Goal: Task Accomplishment & Management: Manage account settings

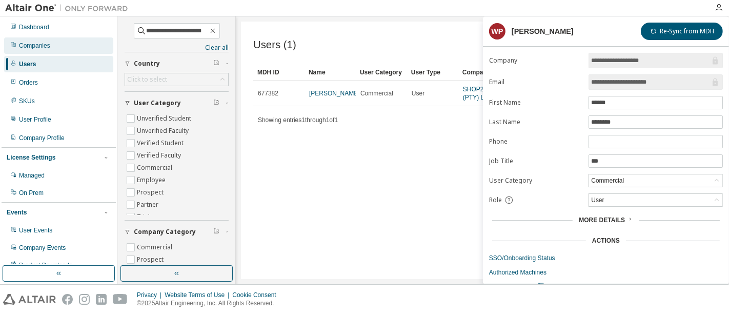
click at [91, 42] on div "Companies" at bounding box center [58, 45] width 109 height 16
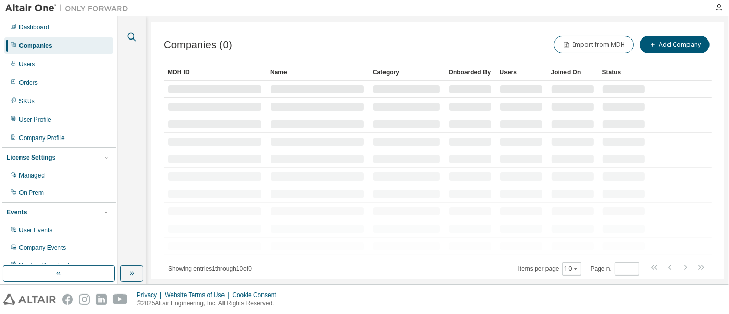
click at [129, 37] on icon "button" at bounding box center [132, 37] width 12 height 12
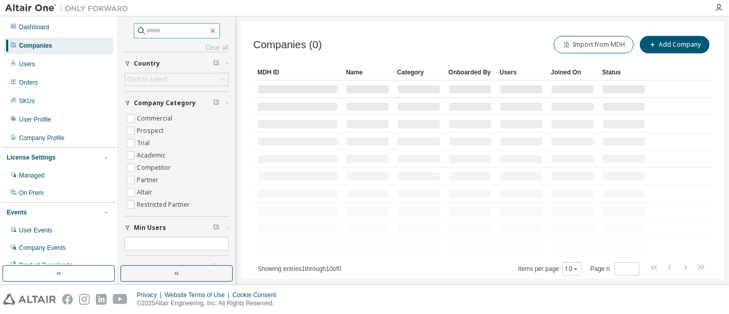
click at [155, 33] on input "text" at bounding box center [177, 31] width 61 height 10
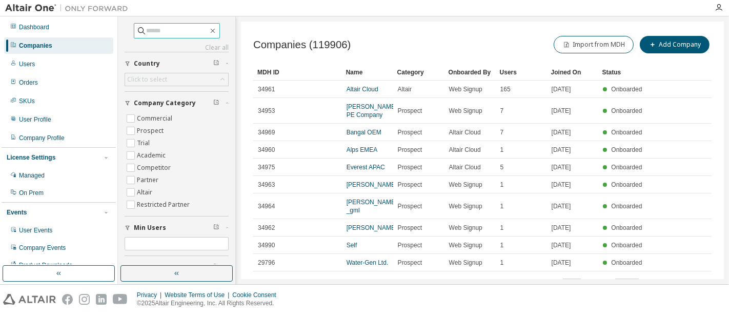
paste input "********"
type input "********"
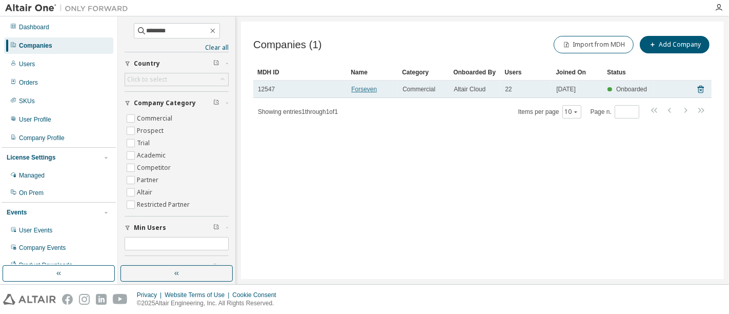
click at [367, 90] on link "Forseven" at bounding box center [364, 89] width 26 height 7
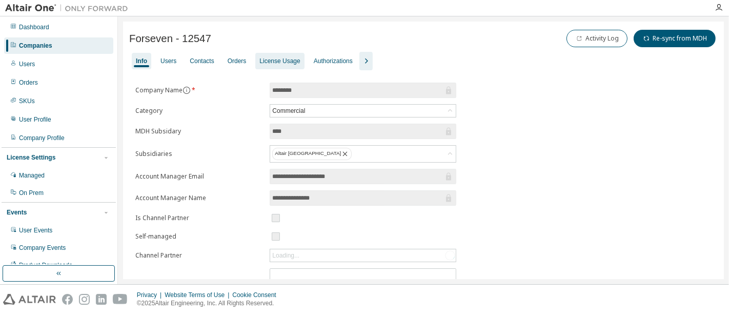
click at [278, 59] on div "License Usage" at bounding box center [279, 61] width 40 height 8
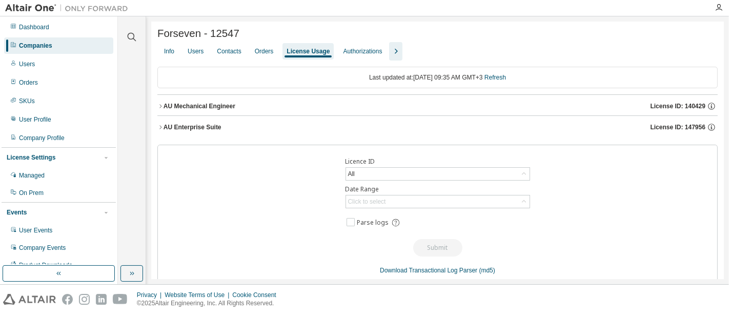
click at [158, 107] on icon "button" at bounding box center [160, 106] width 6 height 6
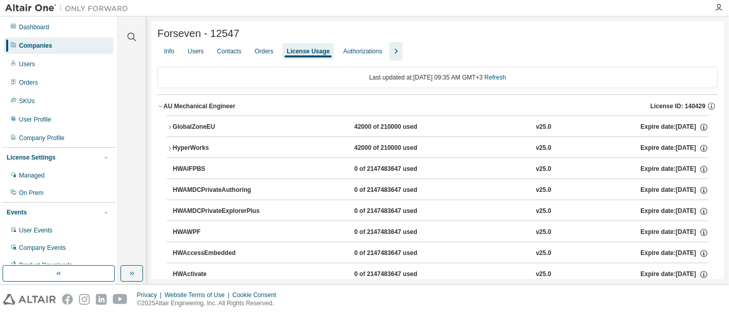
click at [162, 109] on icon "button" at bounding box center [160, 106] width 6 height 6
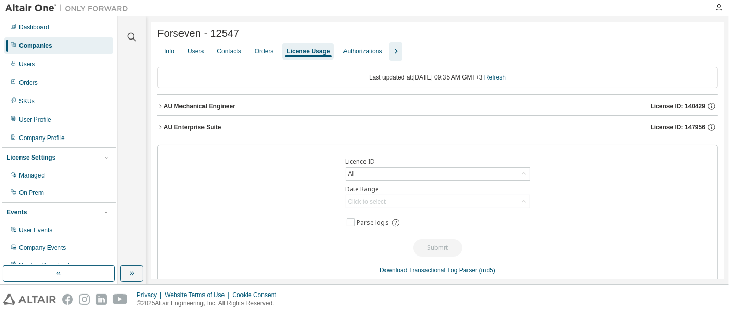
click at [160, 128] on icon "button" at bounding box center [160, 127] width 2 height 4
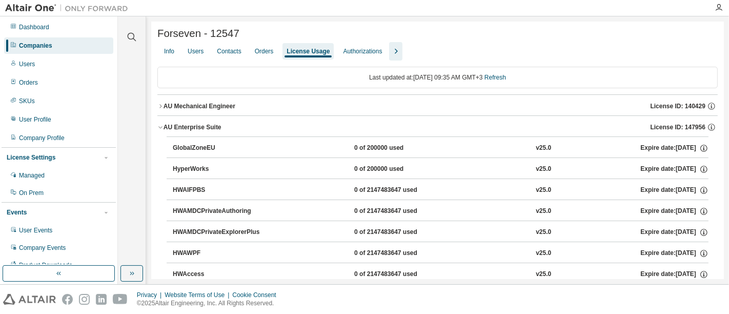
click at [163, 129] on div "AU Enterprise Suite" at bounding box center [192, 127] width 58 height 8
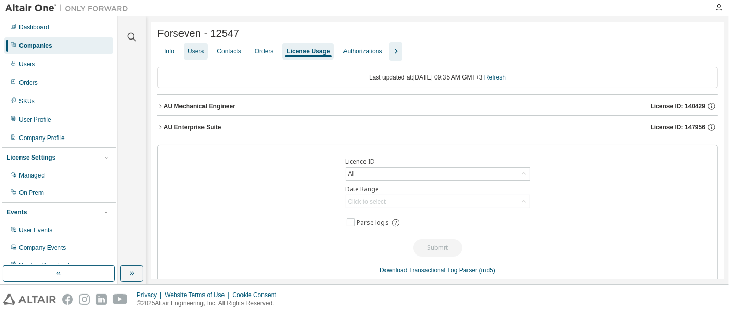
click at [200, 50] on div "Users" at bounding box center [196, 51] width 16 height 8
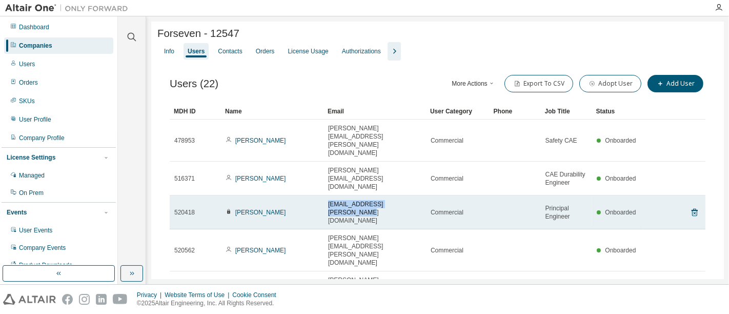
drag, startPoint x: 415, startPoint y: 179, endPoint x: 326, endPoint y: 177, distance: 88.2
click at [326, 195] on td "[EMAIL_ADDRESS][PERSON_NAME][DOMAIN_NAME]" at bounding box center [374, 212] width 102 height 34
copy span "[EMAIL_ADDRESS][PERSON_NAME][DOMAIN_NAME]"
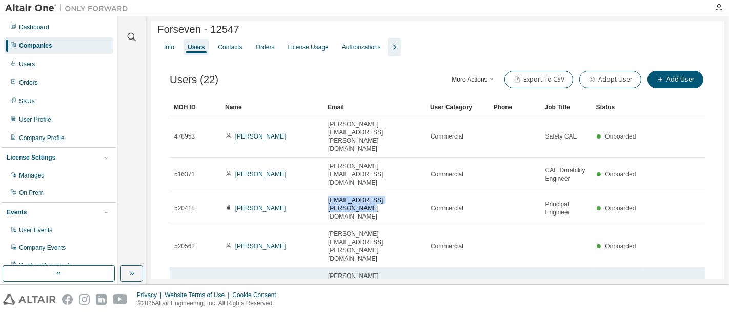
scroll to position [94, 0]
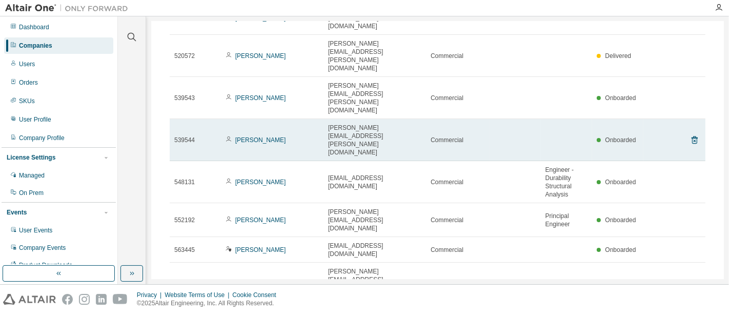
scroll to position [127, 0]
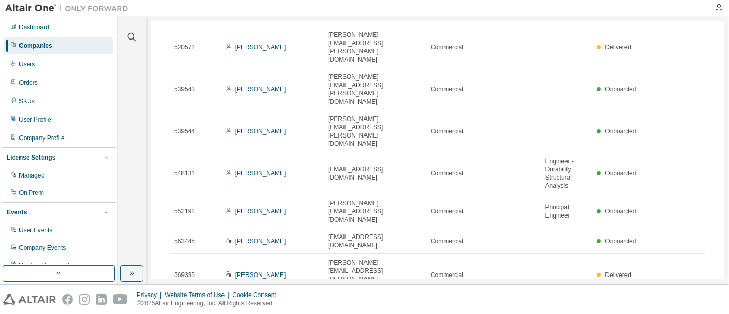
type input "*"
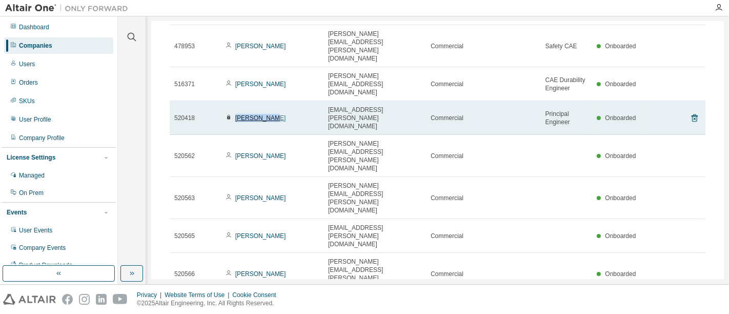
drag, startPoint x: 278, startPoint y: 85, endPoint x: 235, endPoint y: 85, distance: 43.0
click at [235, 114] on div "[PERSON_NAME]" at bounding box center [271, 118] width 93 height 8
copy link "[PERSON_NAME]"
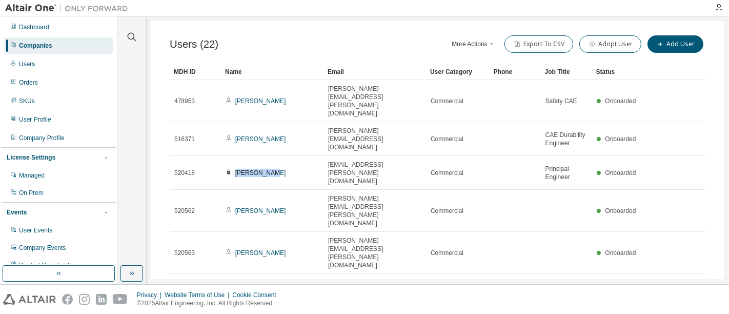
scroll to position [0, 0]
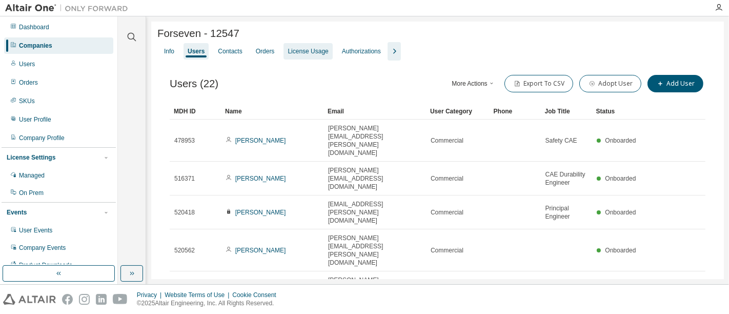
click at [312, 47] on div "License Usage" at bounding box center [307, 51] width 49 height 16
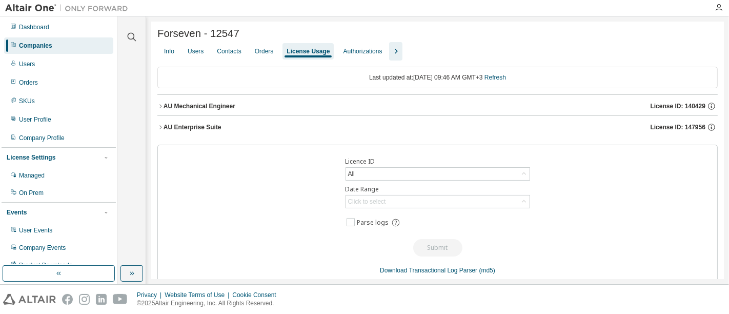
click at [156, 110] on div "Forseven - 12547 Clear Load Save Save As Field Operator Value Select filter Sel…" at bounding box center [437, 158] width 572 height 272
click at [159, 108] on icon "button" at bounding box center [160, 106] width 2 height 4
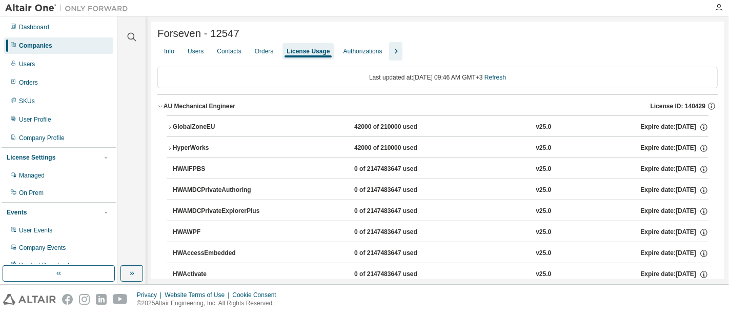
click at [158, 109] on icon "button" at bounding box center [160, 106] width 6 height 6
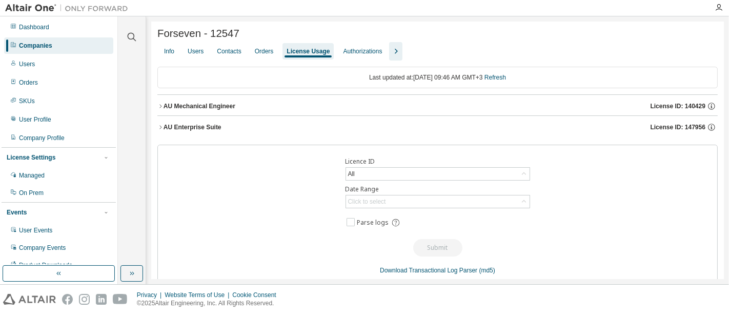
drag, startPoint x: 700, startPoint y: 106, endPoint x: 679, endPoint y: 108, distance: 20.6
click at [679, 108] on div "License ID: 140429" at bounding box center [683, 105] width 67 height 9
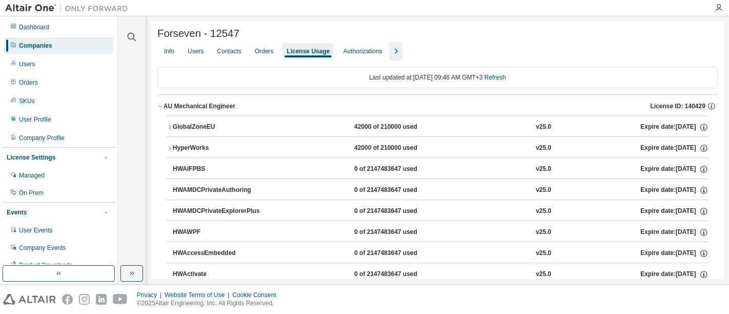
drag, startPoint x: 679, startPoint y: 108, endPoint x: 698, endPoint y: 108, distance: 18.4
click at [698, 108] on span "License ID: 140429" at bounding box center [677, 106] width 55 height 8
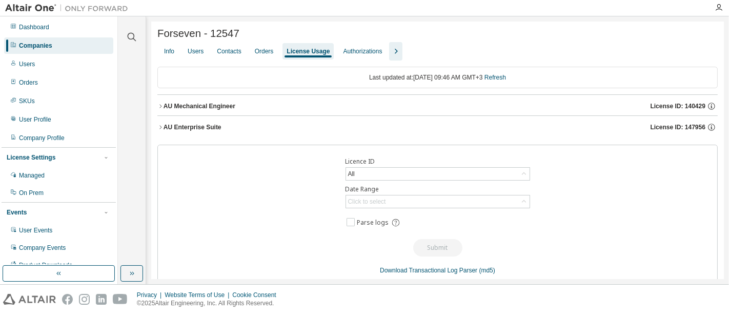
click at [161, 109] on icon "button" at bounding box center [160, 106] width 6 height 6
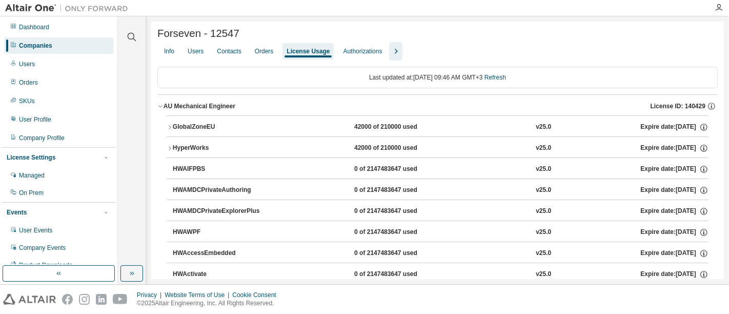
click at [161, 109] on icon "button" at bounding box center [160, 106] width 6 height 6
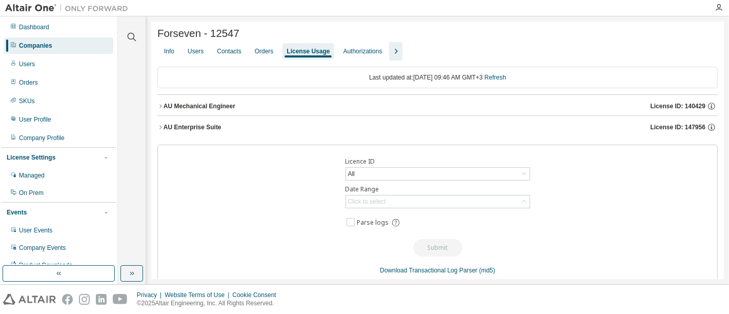
click at [161, 109] on icon "button" at bounding box center [160, 106] width 6 height 6
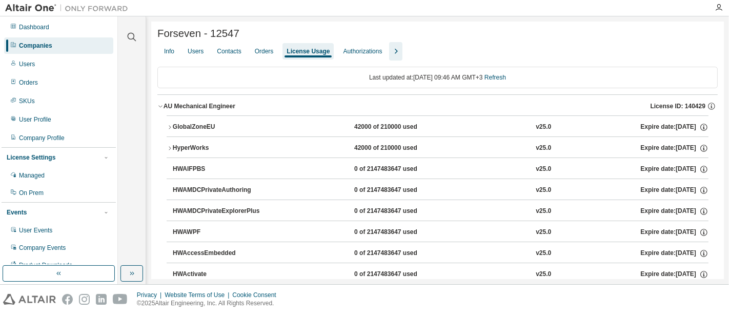
click at [161, 109] on icon "button" at bounding box center [160, 106] width 6 height 6
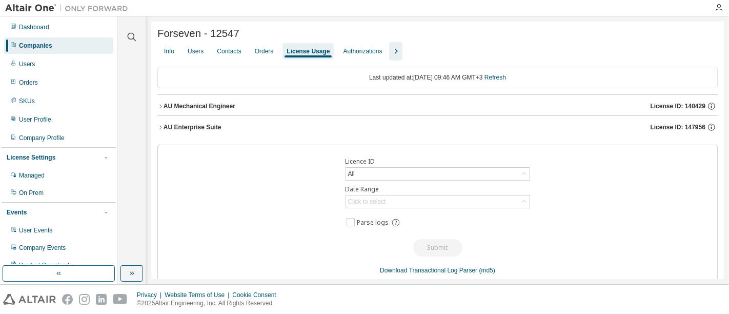
click at [160, 129] on icon "button" at bounding box center [160, 127] width 6 height 6
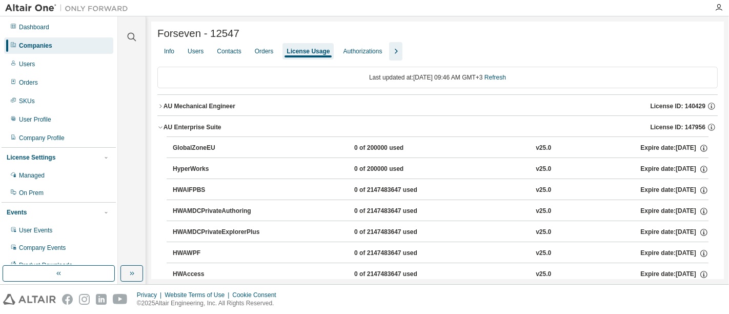
click at [160, 129] on icon "button" at bounding box center [160, 128] width 4 height 2
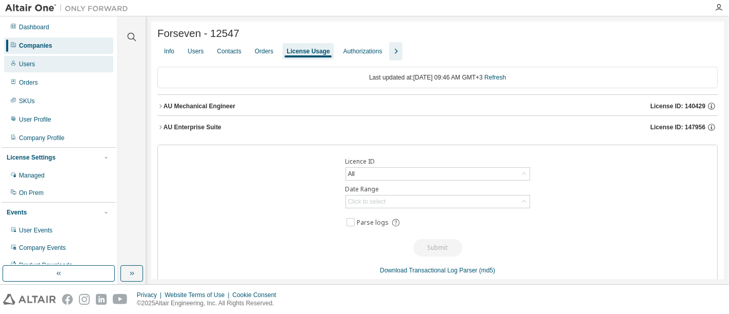
click at [60, 59] on div "Users" at bounding box center [58, 64] width 109 height 16
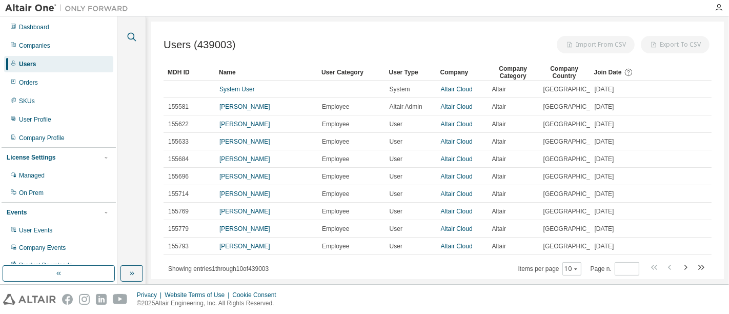
click at [126, 38] on icon "button" at bounding box center [132, 37] width 12 height 12
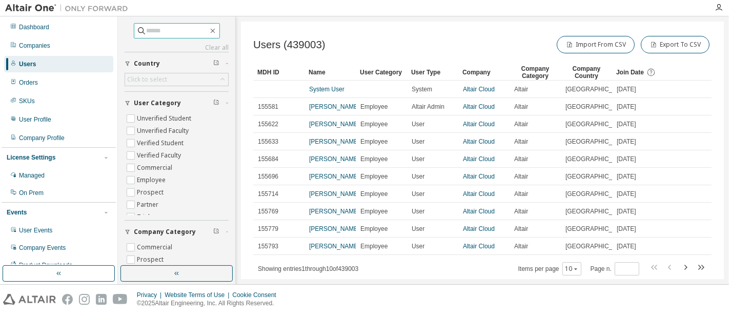
click at [147, 33] on input "text" at bounding box center [177, 31] width 61 height 10
paste input "**********"
type input "**********"
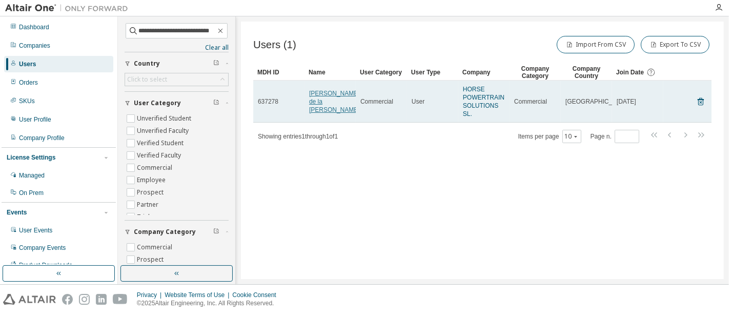
click at [320, 93] on link "[PERSON_NAME] de la [PERSON_NAME]" at bounding box center [334, 102] width 51 height 24
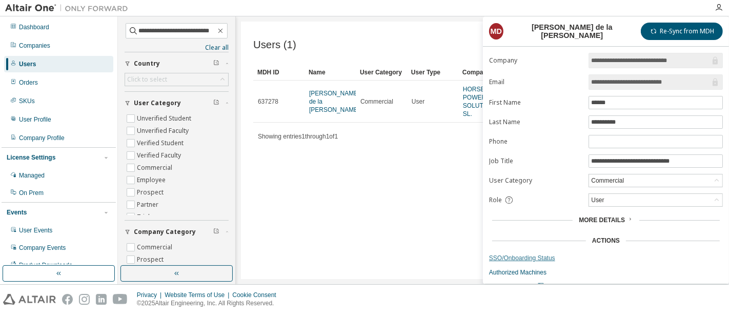
click at [514, 255] on link "SSO/Onboarding Status" at bounding box center [606, 258] width 234 height 8
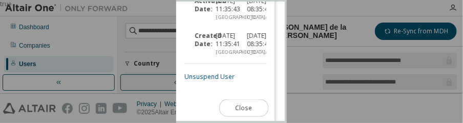
scroll to position [407, 0]
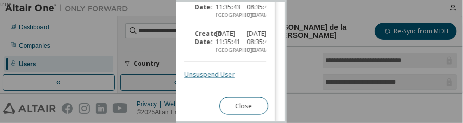
click at [216, 76] on link "Unsuspend User" at bounding box center [209, 74] width 50 height 9
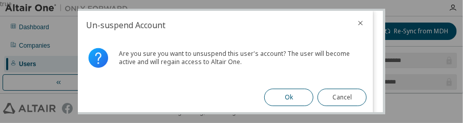
click at [275, 99] on button "Ok" at bounding box center [288, 97] width 49 height 17
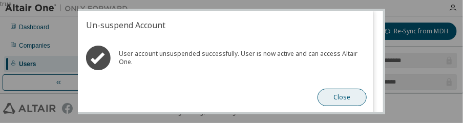
click at [341, 101] on button "Close" at bounding box center [342, 97] width 49 height 17
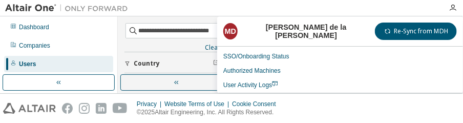
scroll to position [199, 0]
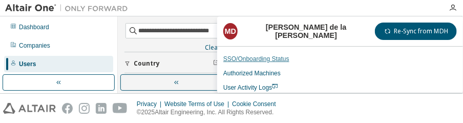
click at [259, 57] on link "SSO/Onboarding Status" at bounding box center [340, 59] width 234 height 8
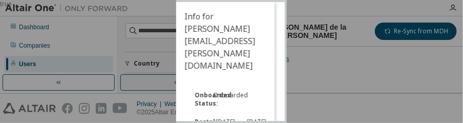
scroll to position [407, 0]
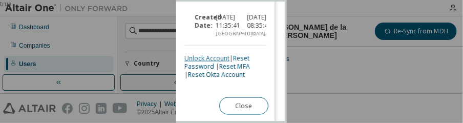
click at [215, 63] on link "Unlock Account" at bounding box center [206, 58] width 45 height 9
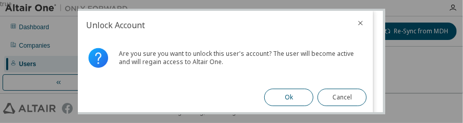
click at [281, 101] on button "Ok" at bounding box center [288, 97] width 49 height 17
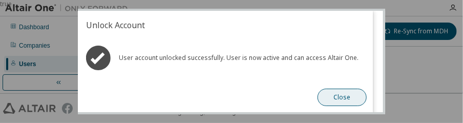
click at [339, 98] on button "Close" at bounding box center [342, 97] width 49 height 17
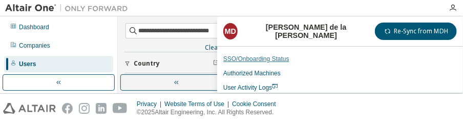
click at [250, 58] on link "SSO/Onboarding Status" at bounding box center [340, 59] width 234 height 8
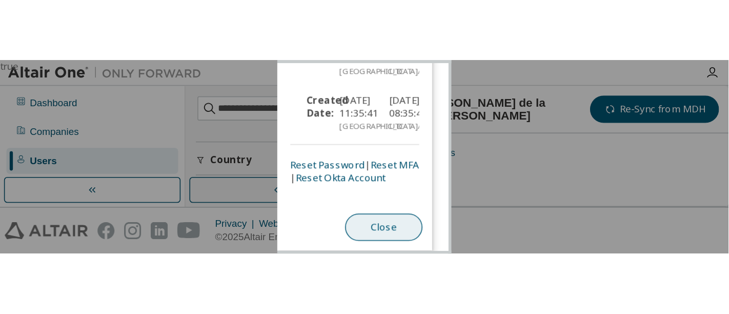
scroll to position [416, 0]
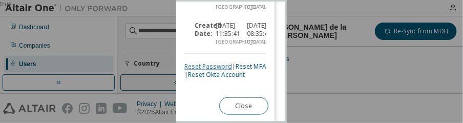
click at [205, 65] on link "Reset Password" at bounding box center [208, 66] width 48 height 9
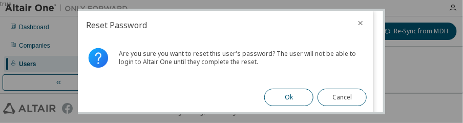
click at [290, 96] on button "Ok" at bounding box center [288, 97] width 49 height 17
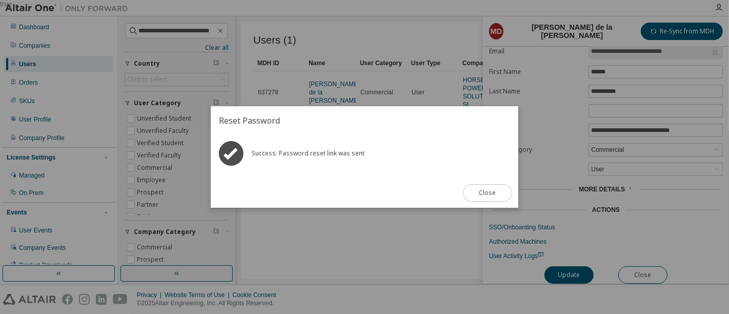
scroll to position [32, 0]
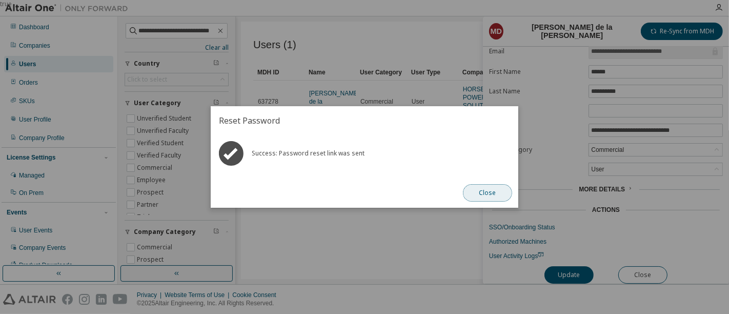
click at [486, 190] on button "Close" at bounding box center [487, 192] width 49 height 17
